Goal: Transaction & Acquisition: Obtain resource

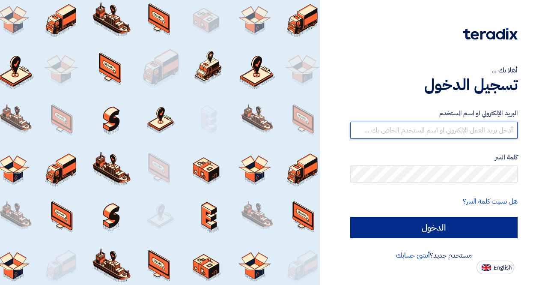
type input "[PERSON_NAME][EMAIL_ADDRESS][PERSON_NAME][DOMAIN_NAME]"
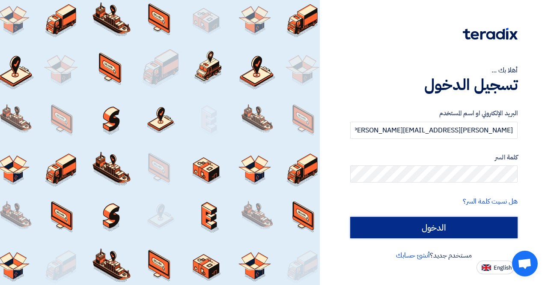
click at [449, 228] on input "الدخول" at bounding box center [433, 227] width 167 height 21
type input "Sign in"
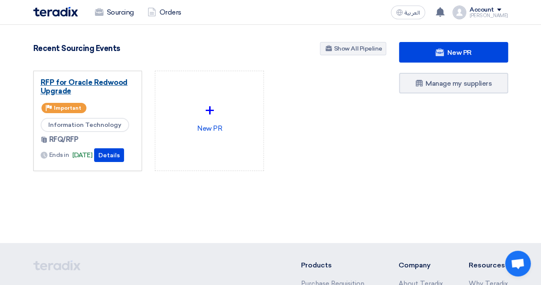
click at [110, 81] on link "RFP for Oracle Redwood Upgrade" at bounding box center [88, 86] width 95 height 17
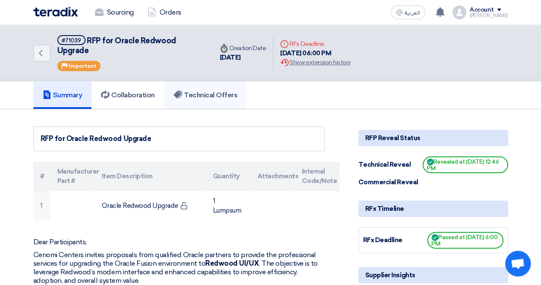
click at [198, 96] on h5 "Technical Offers" at bounding box center [206, 95] width 64 height 9
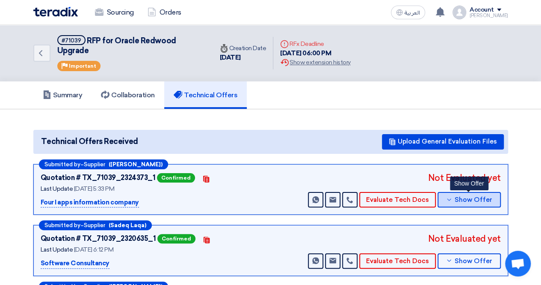
click at [472, 200] on span "Show Offer" at bounding box center [474, 199] width 38 height 6
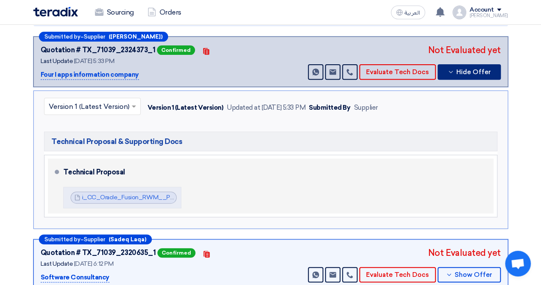
scroll to position [128, 0]
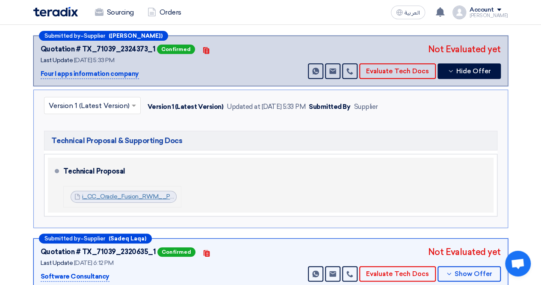
click at [121, 196] on link "i_CC_Oracle_Fusion_RWM__Proposal_TP_V__1755785547554.pdf" at bounding box center [177, 196] width 190 height 7
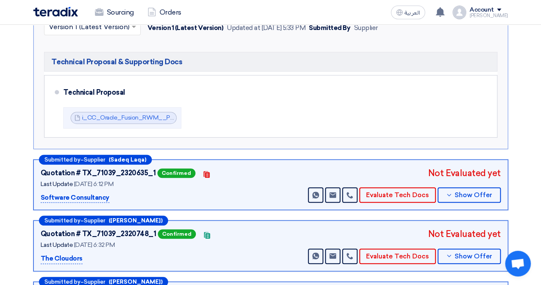
scroll to position [257, 0]
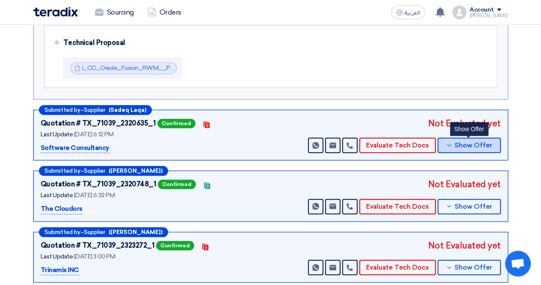
click at [467, 142] on span "Show Offer" at bounding box center [474, 145] width 38 height 6
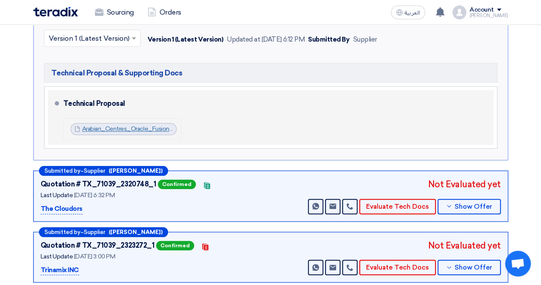
click at [124, 125] on link "Arabian_Centres_Oracle_Fusion_Redwood_Upgrade_Technical_Proposal__version__as__…" at bounding box center [236, 128] width 309 height 7
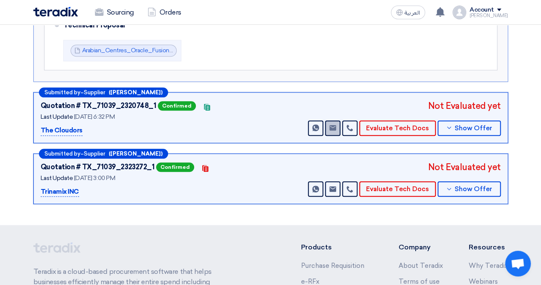
scroll to position [342, 0]
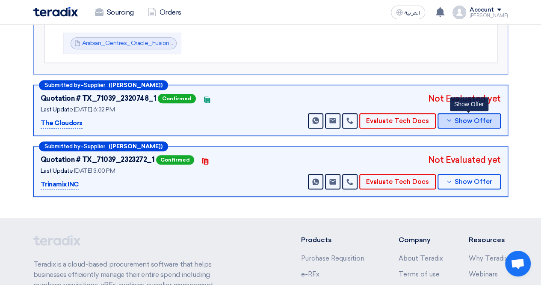
click at [470, 121] on span "Show Offer" at bounding box center [474, 121] width 38 height 6
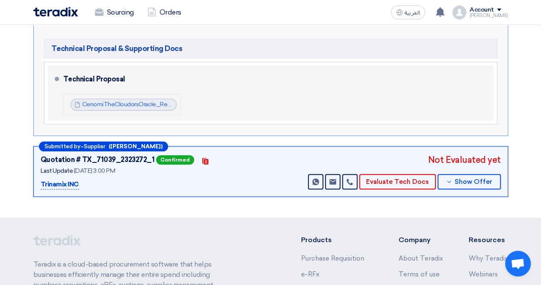
click at [134, 100] on span "CenomiTheCloudorsOracle_Redwood_UpgradeTechnicalProposalVAugust_1755703867585.p…" at bounding box center [128, 104] width 92 height 9
click at [105, 103] on link "CenomiTheCloudorsOracle_Redwood_UpgradeTechnicalProposalVAugust_1755703867585.p…" at bounding box center [212, 104] width 261 height 7
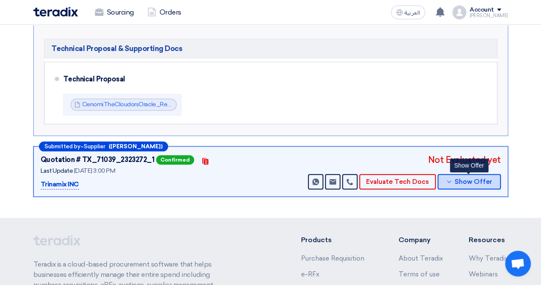
click at [465, 178] on span "Show Offer" at bounding box center [474, 181] width 38 height 6
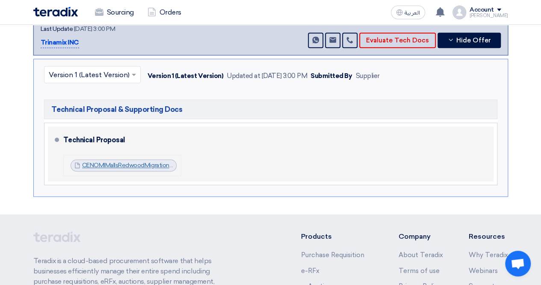
click at [128, 162] on link "CENOMIMallsRedwoodMigrationTechnicalProposalv_1755777408228.pdf" at bounding box center [180, 164] width 197 height 7
